Goal: Find specific page/section: Find specific page/section

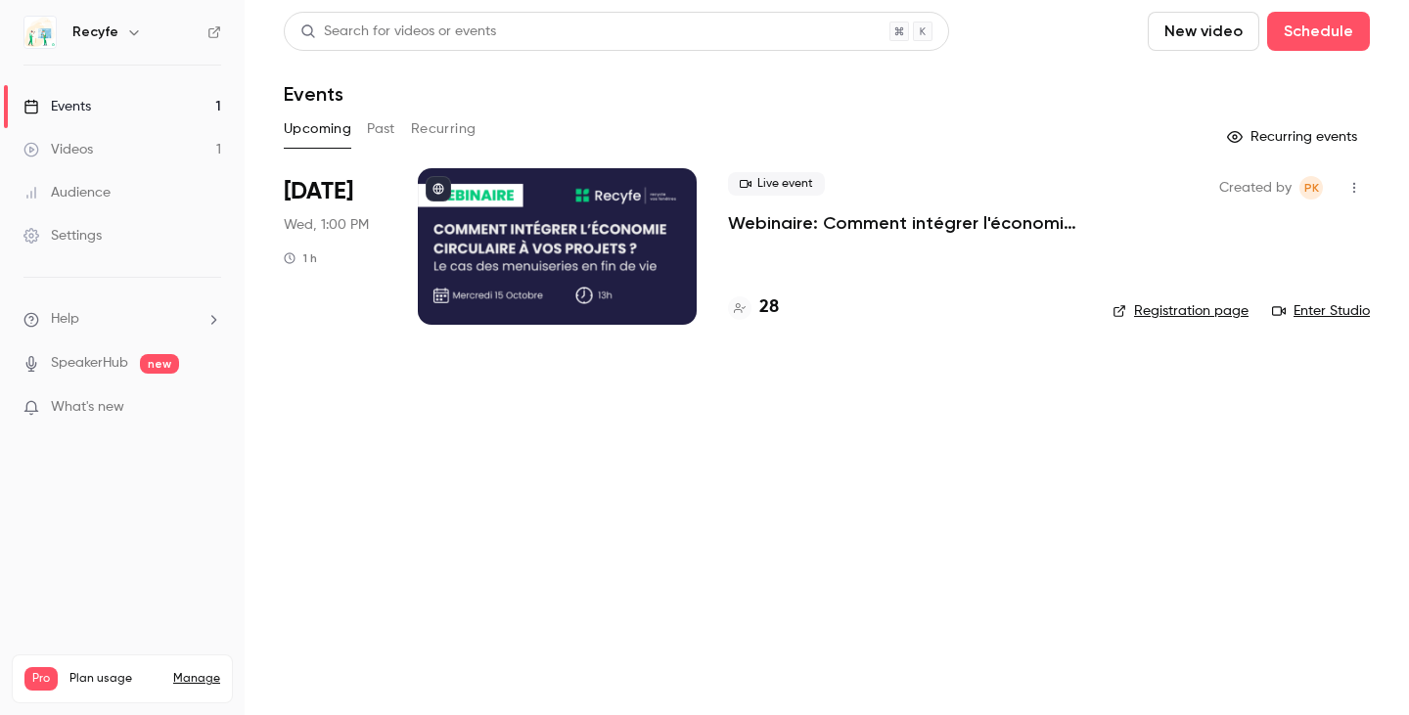
click at [768, 307] on h4 "28" at bounding box center [769, 308] width 20 height 26
